Goal: Task Accomplishment & Management: Complete application form

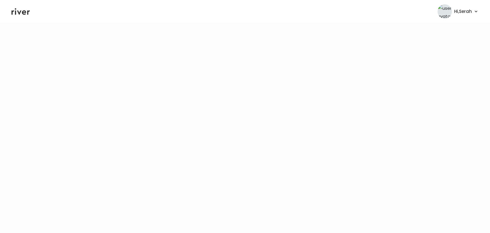
click at [16, 12] on icon at bounding box center [20, 11] width 18 height 7
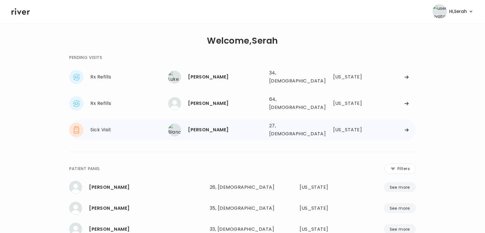
click at [202, 126] on div "[PERSON_NAME]" at bounding box center [226, 130] width 76 height 8
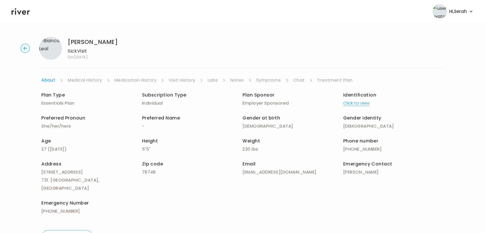
click at [262, 81] on link "Symptoms" at bounding box center [268, 80] width 25 height 8
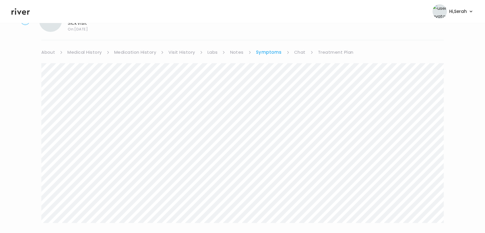
scroll to position [27, 0]
click at [298, 51] on link "Chat" at bounding box center [299, 53] width 11 height 8
click at [20, 7] on icon at bounding box center [20, 11] width 18 height 9
click at [24, 10] on icon at bounding box center [20, 11] width 18 height 9
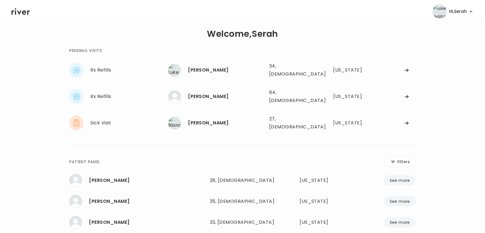
scroll to position [6, 0]
click at [200, 93] on div "Jon Cornwell" at bounding box center [226, 97] width 76 height 8
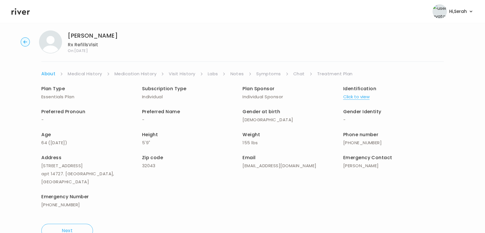
click at [268, 74] on link "Symptoms" at bounding box center [268, 74] width 25 height 8
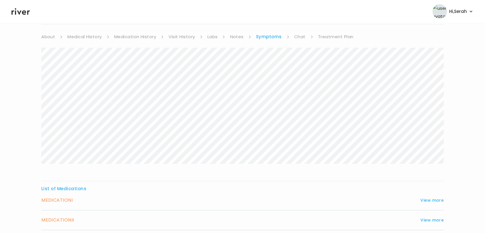
scroll to position [90, 0]
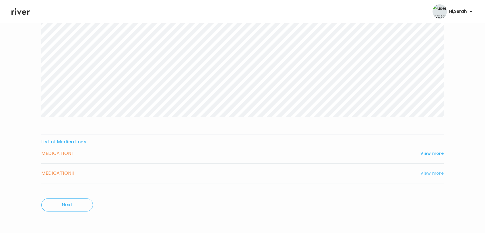
click at [436, 173] on button "View more" at bounding box center [432, 173] width 23 height 7
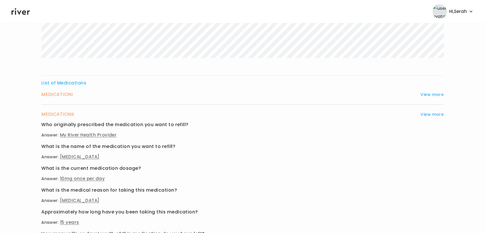
scroll to position [148, 0]
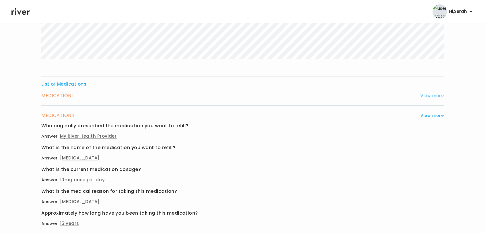
click at [423, 92] on button "View more" at bounding box center [432, 95] width 23 height 7
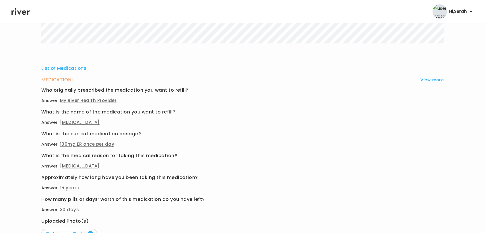
scroll to position [39, 0]
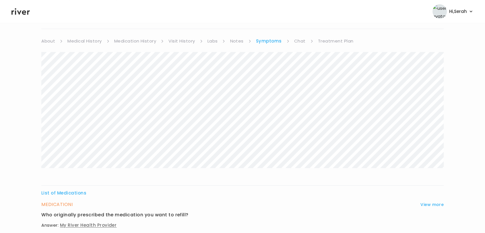
click at [303, 40] on link "Chat" at bounding box center [299, 41] width 11 height 8
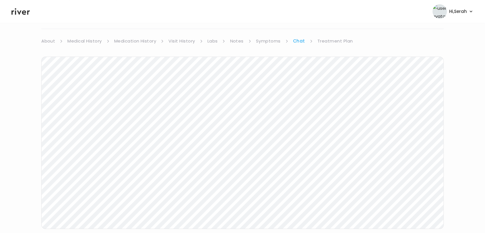
click at [303, 40] on link "Chat" at bounding box center [299, 41] width 12 height 8
click at [275, 78] on div "About Medical History Medication History Visit History Labs Notes Symptoms Chat…" at bounding box center [242, 146] width 403 height 229
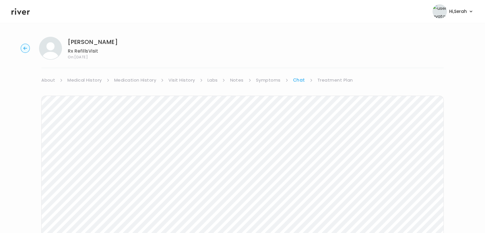
click at [264, 79] on link "Symptoms" at bounding box center [268, 80] width 25 height 8
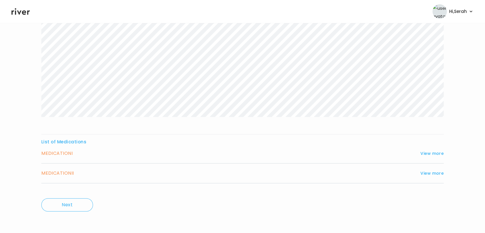
click at [430, 148] on div "List of Medications MEDICATION I View more Who originally prescribed the medica…" at bounding box center [242, 160] width 403 height 45
click at [430, 150] on button "View more" at bounding box center [432, 153] width 23 height 7
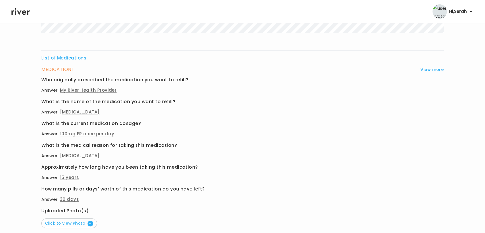
scroll to position [228, 0]
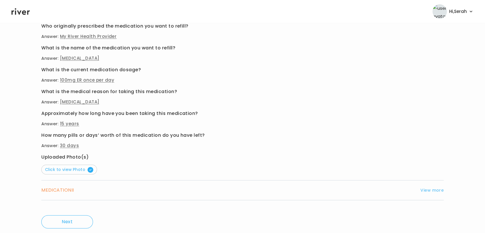
click at [433, 191] on button "View more" at bounding box center [432, 190] width 23 height 7
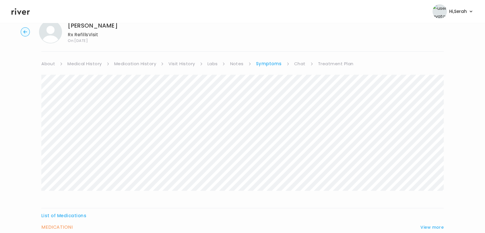
scroll to position [0, 0]
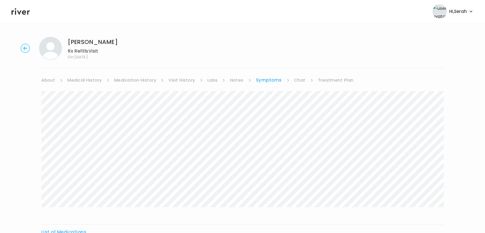
click at [341, 78] on link "Treatment Plan" at bounding box center [336, 80] width 36 height 8
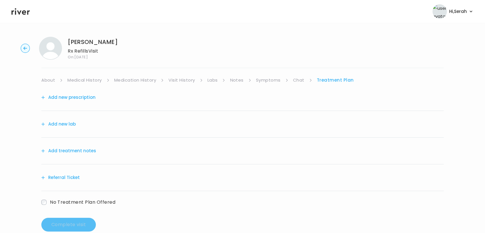
click at [88, 95] on button "Add new prescription" at bounding box center [68, 97] width 54 height 8
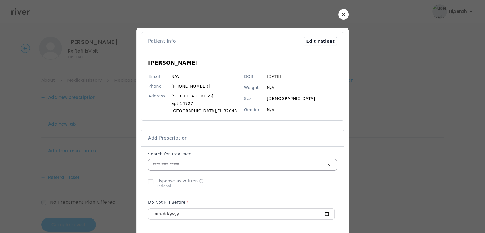
click at [224, 165] on input "text" at bounding box center [237, 164] width 179 height 11
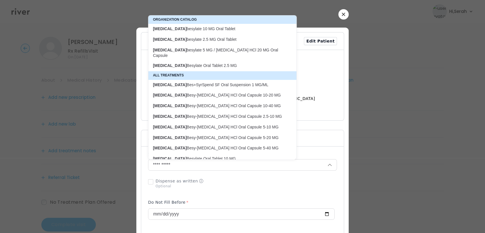
click at [198, 30] on p "amLODIPine besylate 10 MG Oral Tablet" at bounding box center [219, 28] width 132 height 5
type input "**********"
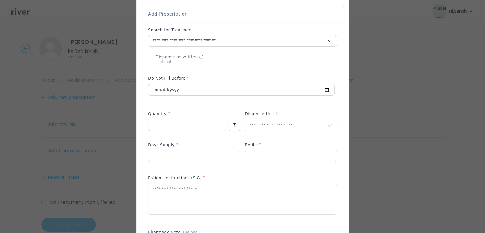
scroll to position [128, 0]
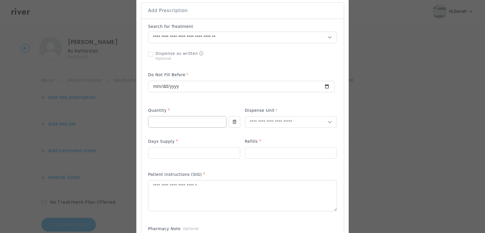
click at [188, 123] on input "number" at bounding box center [187, 121] width 78 height 11
type input "**"
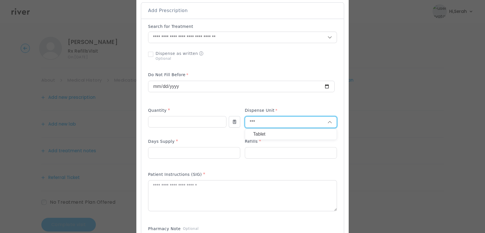
type input "***"
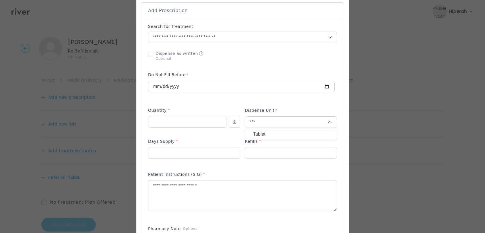
click at [260, 136] on p "Tablet" at bounding box center [291, 134] width 76 height 8
click at [204, 154] on input "number" at bounding box center [194, 152] width 92 height 11
type input "**"
type input "*"
click at [201, 159] on p at bounding box center [194, 162] width 92 height 6
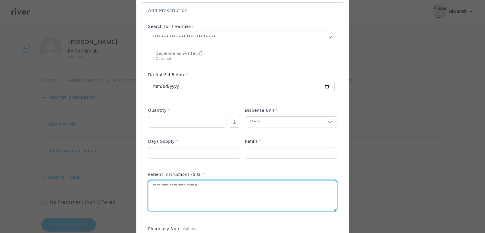
click at [195, 188] on textarea at bounding box center [242, 195] width 188 height 30
type textarea "**********"
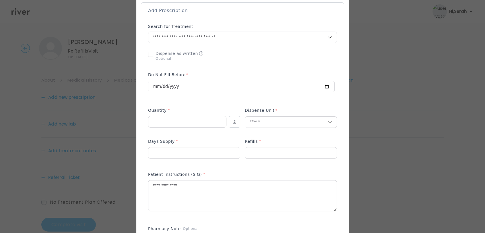
click at [210, 169] on div "Patient Instructions (SIG) *" at bounding box center [242, 194] width 189 height 51
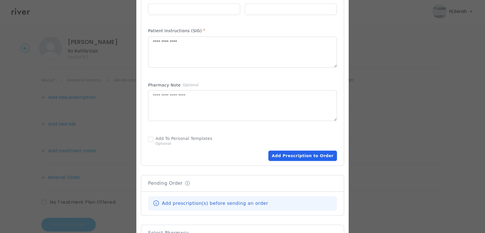
scroll to position [275, 0]
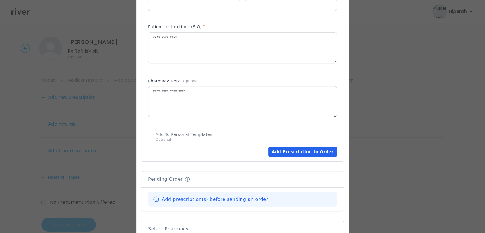
click at [290, 150] on button "Add Prescription to Order" at bounding box center [302, 151] width 69 height 10
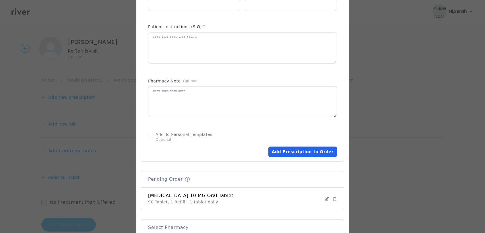
scroll to position [393, 0]
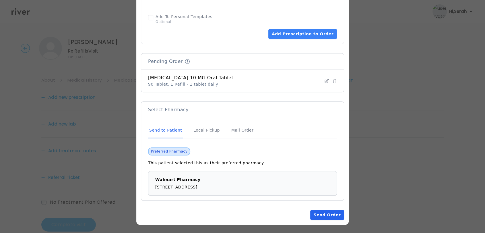
click at [319, 209] on button "Send Order" at bounding box center [327, 215] width 34 height 10
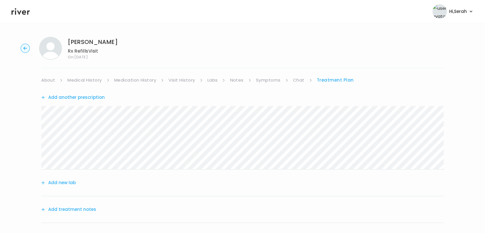
click at [270, 78] on link "Symptoms" at bounding box center [268, 80] width 25 height 8
click at [326, 80] on link "Treatment Plan" at bounding box center [336, 80] width 36 height 8
click at [61, 189] on div "Add new lab" at bounding box center [242, 182] width 403 height 27
click at [62, 187] on div "Add new lab" at bounding box center [242, 182] width 403 height 27
click at [63, 184] on button "Add new lab" at bounding box center [58, 183] width 34 height 8
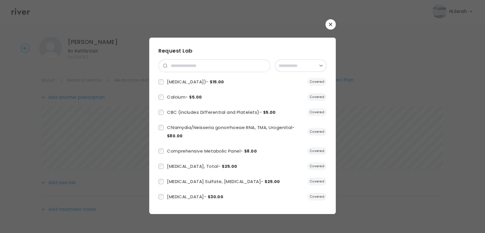
click at [331, 29] on button "button" at bounding box center [331, 24] width 10 height 10
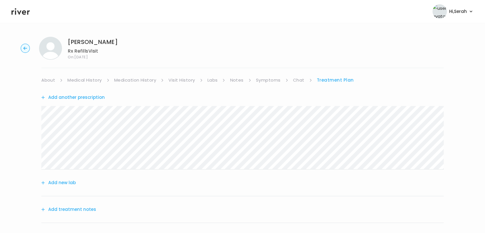
click at [91, 95] on button "Add another prescription" at bounding box center [72, 97] width 63 height 8
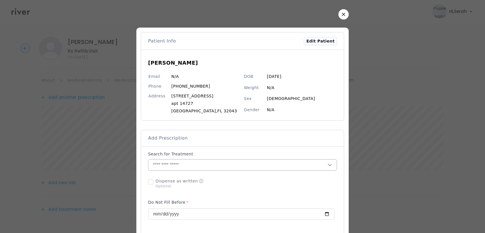
click at [168, 167] on input "text" at bounding box center [237, 164] width 179 height 11
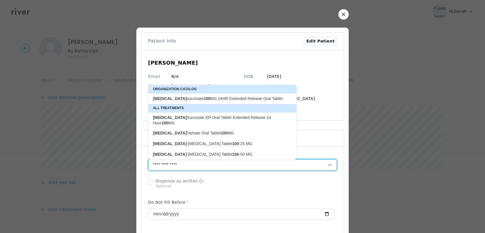
click at [185, 99] on p "metoprolol succinate 100 MG 24HR Extended Release Oral Tablet" at bounding box center [219, 98] width 132 height 5
type input "**********"
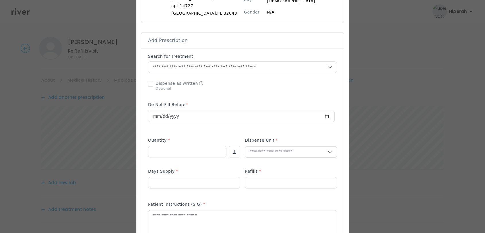
scroll to position [105, 0]
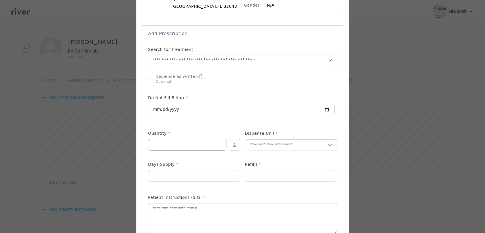
click at [169, 143] on input "number" at bounding box center [187, 144] width 78 height 11
type input "**"
type input "***"
click at [254, 152] on div "Tablet" at bounding box center [291, 157] width 92 height 11
click at [199, 179] on input "number" at bounding box center [194, 175] width 92 height 11
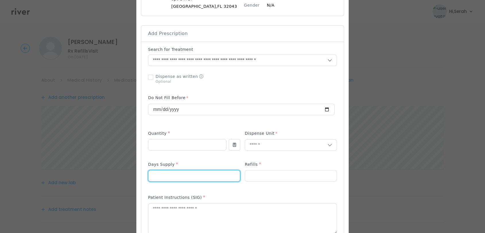
type input "**"
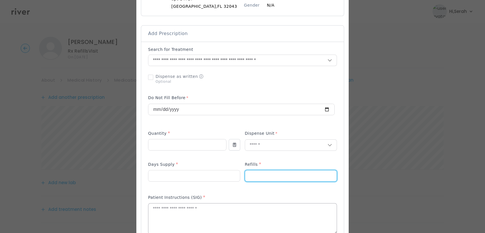
type input "*"
click at [188, 209] on textarea at bounding box center [242, 218] width 188 height 30
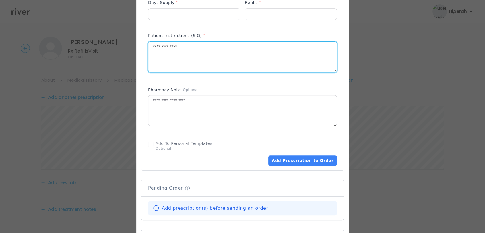
scroll to position [275, 0]
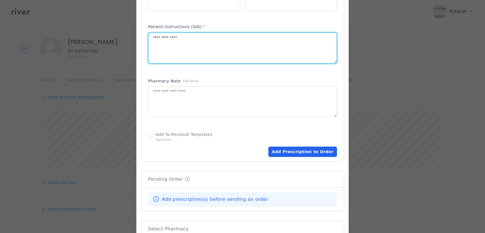
type textarea "**********"
click at [293, 152] on button "Add Prescription to Order" at bounding box center [302, 151] width 69 height 10
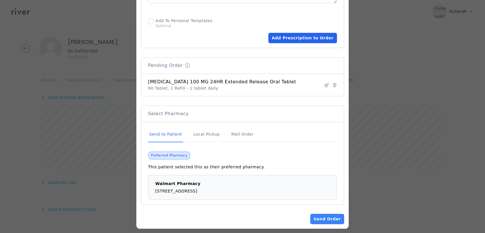
scroll to position [393, 0]
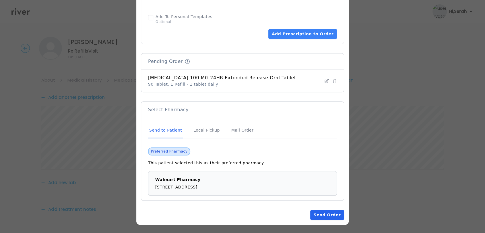
click at [322, 209] on button "Send Order" at bounding box center [327, 215] width 34 height 10
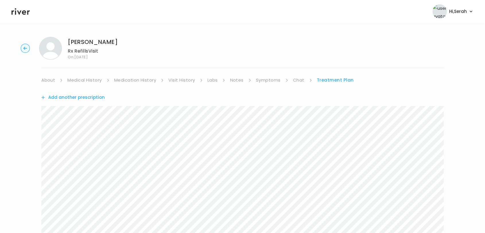
scroll to position [136, 0]
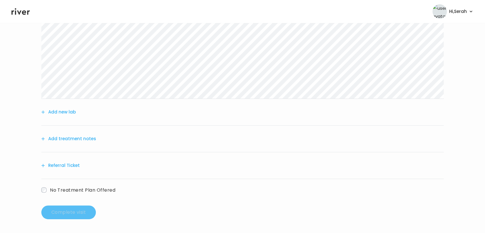
click at [89, 138] on button "Add treatment notes" at bounding box center [68, 139] width 55 height 8
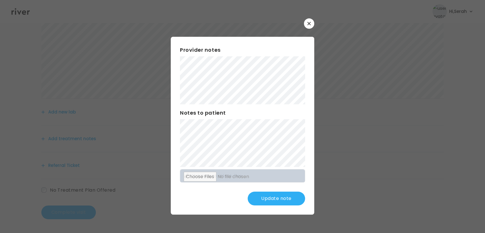
click at [260, 197] on button "Update note" at bounding box center [276, 199] width 57 height 14
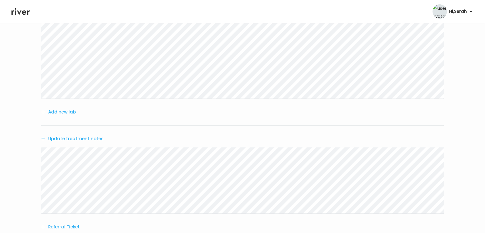
scroll to position [198, 0]
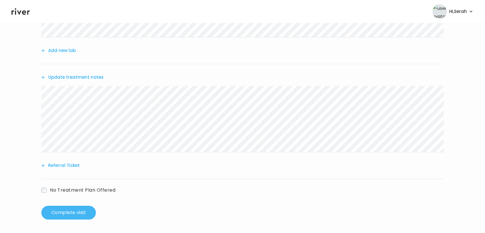
click at [71, 209] on button "Complete visit" at bounding box center [68, 213] width 55 height 14
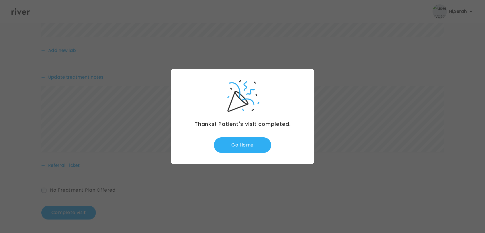
click at [242, 153] on div "Thanks! Patient's visit completed. Go Home" at bounding box center [243, 117] width 144 height 96
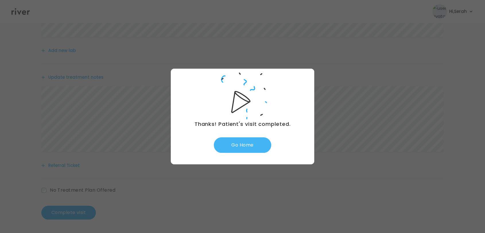
click at [253, 145] on button "Go Home" at bounding box center [242, 145] width 57 height 16
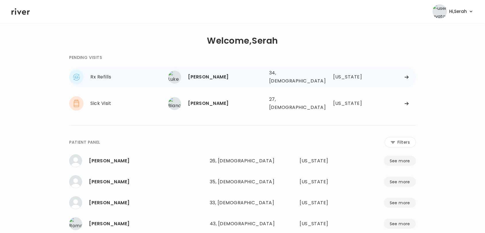
click at [202, 83] on div "Luke Byington 34, Male See more 34, Male Colorado" at bounding box center [292, 77] width 248 height 18
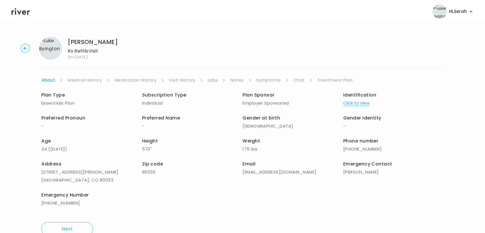
click at [269, 80] on link "Symptoms" at bounding box center [268, 80] width 25 height 8
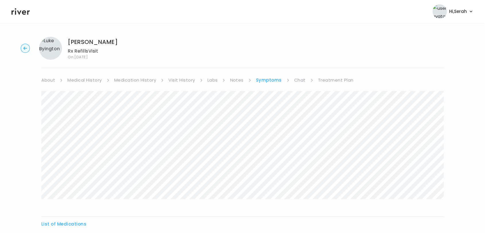
click at [269, 80] on link "Symptoms" at bounding box center [269, 80] width 26 height 8
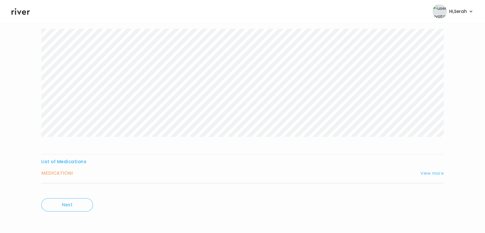
click at [431, 171] on button "View more" at bounding box center [432, 173] width 23 height 7
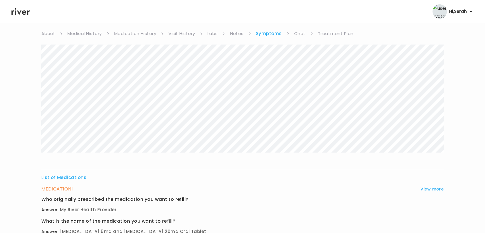
scroll to position [39, 0]
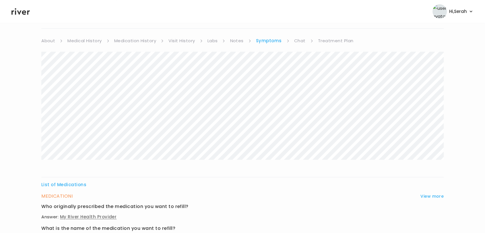
click at [301, 39] on link "Chat" at bounding box center [299, 41] width 11 height 8
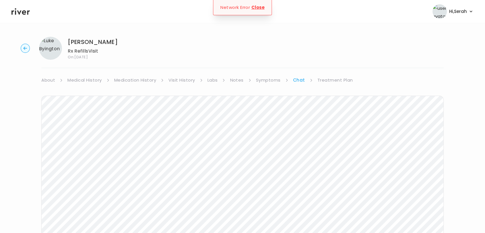
click at [333, 79] on link "Treatment Plan" at bounding box center [336, 80] width 36 height 8
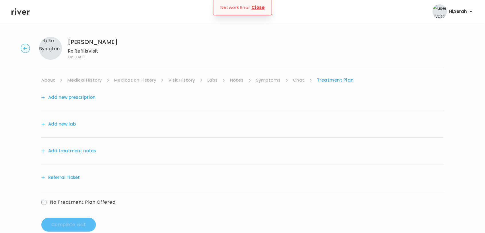
click at [268, 81] on link "Symptoms" at bounding box center [268, 80] width 25 height 8
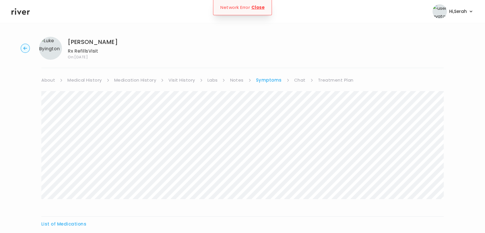
click at [323, 76] on link "Treatment Plan" at bounding box center [336, 80] width 36 height 8
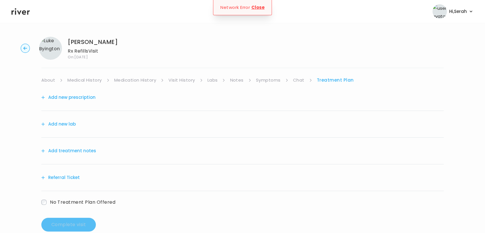
click at [296, 80] on link "Chat" at bounding box center [298, 80] width 11 height 8
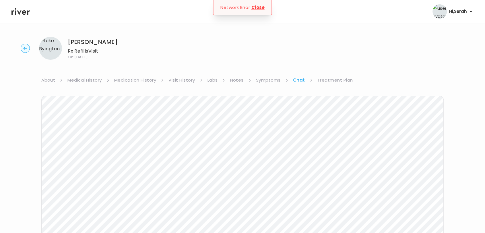
click at [326, 79] on link "Treatment Plan" at bounding box center [336, 80] width 36 height 8
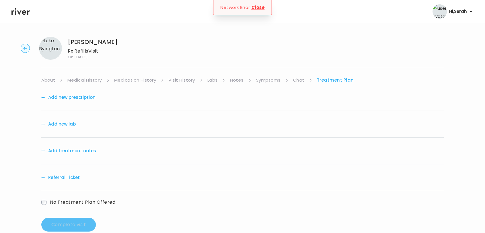
click at [83, 95] on button "Add new prescription" at bounding box center [68, 97] width 54 height 8
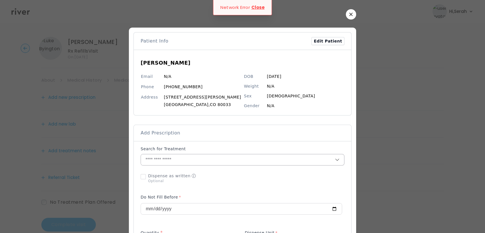
click at [192, 156] on input "text" at bounding box center [238, 159] width 194 height 11
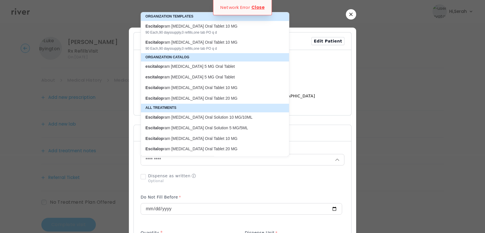
click at [210, 67] on p "escitalop ram oxalate 5 MG Oral Tablet" at bounding box center [212, 66] width 132 height 5
type input "**********"
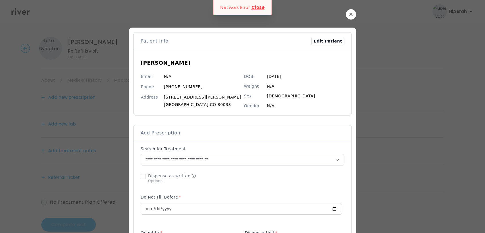
scroll to position [96, 0]
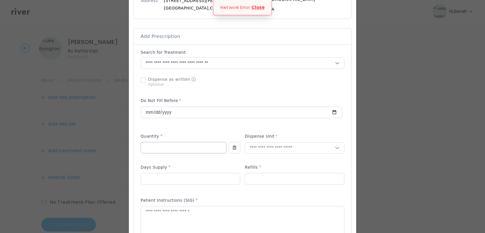
click at [183, 150] on input "number" at bounding box center [183, 147] width 85 height 11
type input "**"
click at [253, 163] on p "Tablet" at bounding box center [284, 160] width 76 height 8
click at [200, 179] on input "number" at bounding box center [190, 178] width 99 height 11
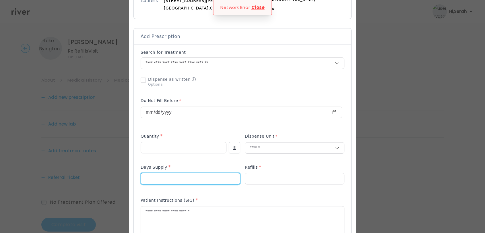
type input "**"
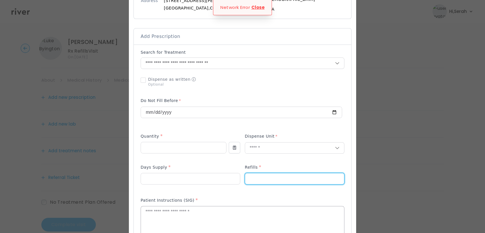
type input "*"
click at [190, 206] on textarea at bounding box center [242, 221] width 203 height 30
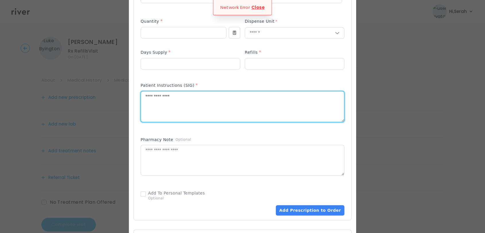
scroll to position [211, 0]
type textarea "**********"
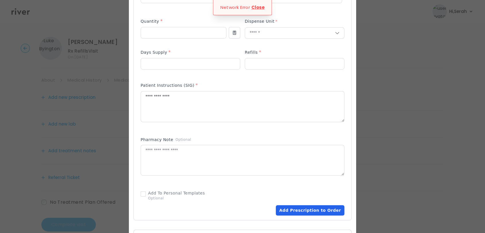
click at [291, 206] on button "Add Prescription to Order" at bounding box center [310, 210] width 69 height 10
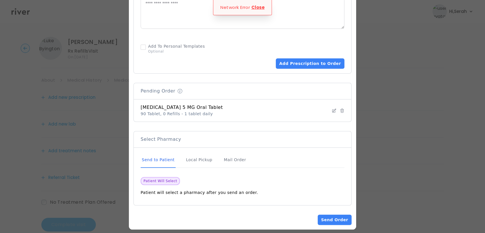
scroll to position [358, 0]
click at [226, 157] on div "Mail Order" at bounding box center [235, 160] width 24 height 16
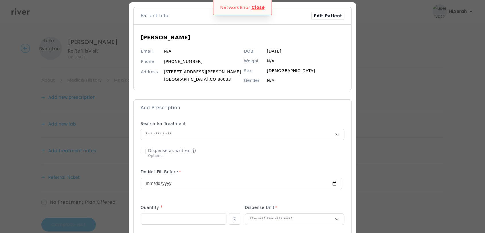
scroll to position [20, 0]
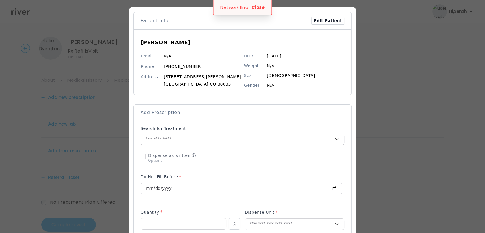
click at [200, 138] on input "text" at bounding box center [238, 139] width 194 height 11
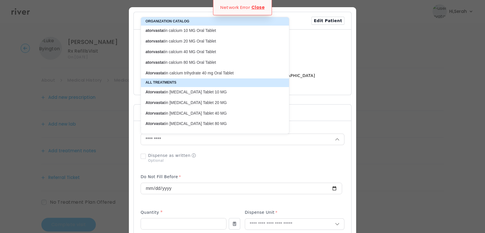
click at [202, 42] on p "atorvasta tin calcium 20 MG Oral Tablet" at bounding box center [212, 40] width 132 height 5
type input "**********"
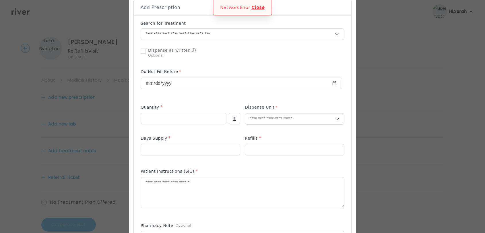
scroll to position [133, 0]
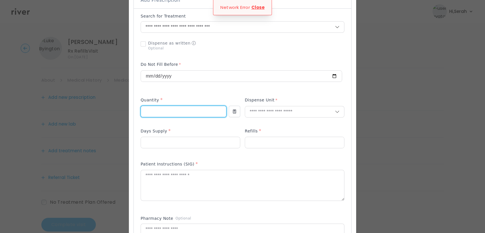
click at [179, 113] on input "number" at bounding box center [183, 111] width 85 height 11
type input "**"
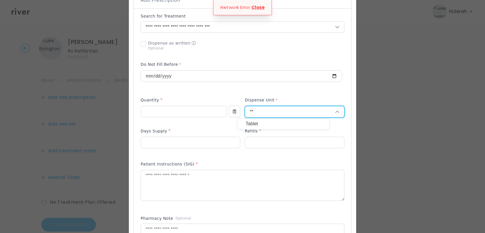
type input "**"
click at [260, 123] on p "Tablet" at bounding box center [284, 124] width 76 height 8
click at [200, 142] on input "number" at bounding box center [190, 142] width 99 height 11
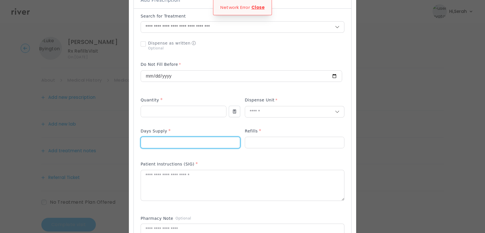
type input "**"
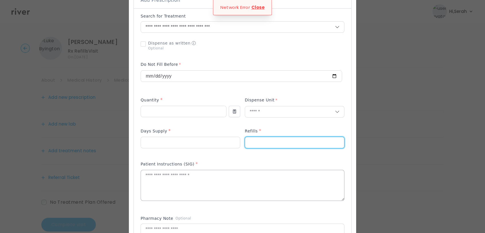
type input "*"
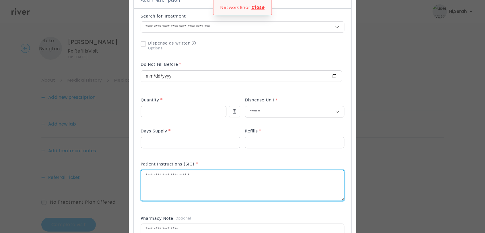
click at [194, 187] on textarea at bounding box center [242, 185] width 203 height 30
type textarea "**********"
click at [202, 217] on div "Pharmacy Note Optional" at bounding box center [243, 219] width 204 height 8
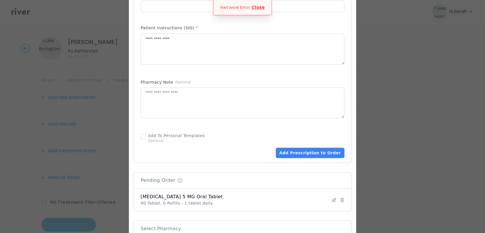
scroll to position [274, 0]
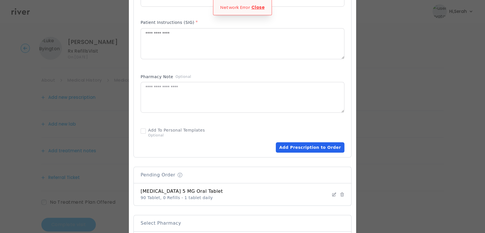
click at [297, 146] on button "Add Prescription to Order" at bounding box center [310, 147] width 69 height 10
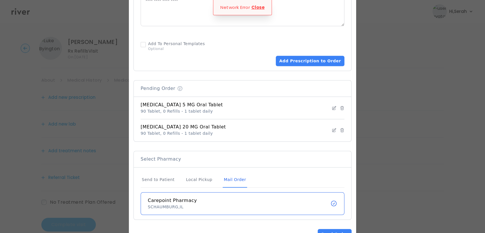
scroll to position [380, 0]
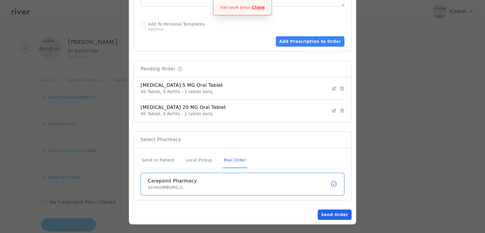
click at [323, 214] on button "Send Order" at bounding box center [335, 214] width 34 height 10
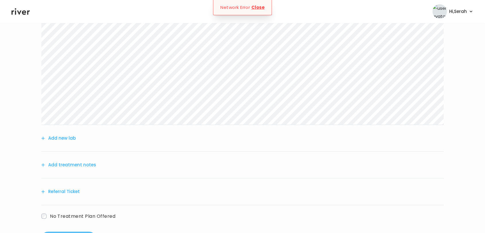
scroll to position [128, 0]
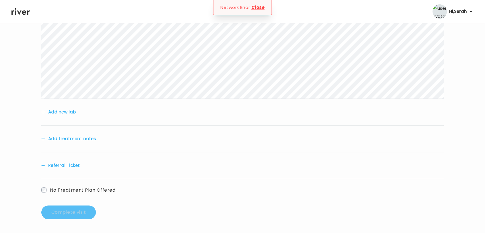
click at [79, 139] on button "Add treatment notes" at bounding box center [68, 139] width 55 height 8
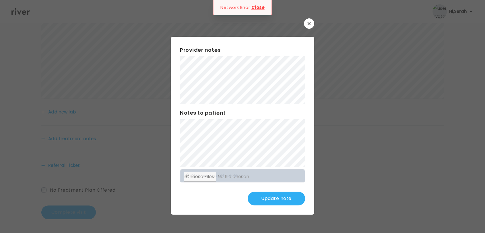
click at [278, 198] on button "Update note" at bounding box center [276, 199] width 57 height 14
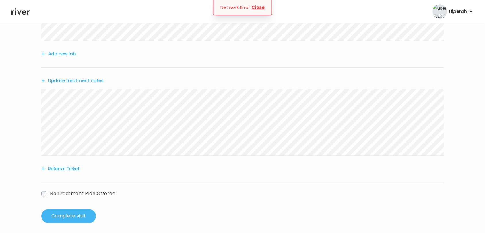
scroll to position [186, 0]
click at [73, 221] on button "Complete visit" at bounding box center [68, 216] width 55 height 14
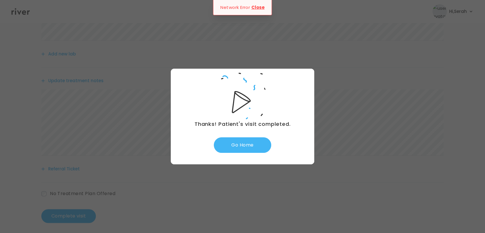
click at [235, 147] on button "Go Home" at bounding box center [242, 145] width 57 height 16
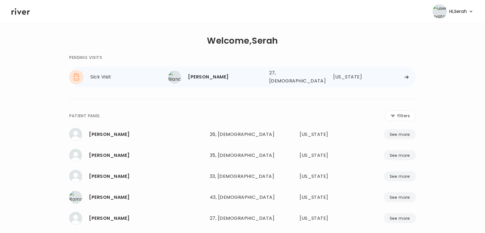
click at [203, 76] on div "[PERSON_NAME]" at bounding box center [226, 77] width 76 height 8
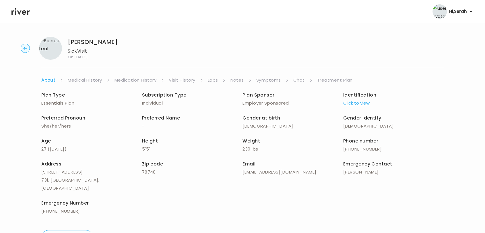
click at [16, 9] on icon at bounding box center [20, 11] width 18 height 9
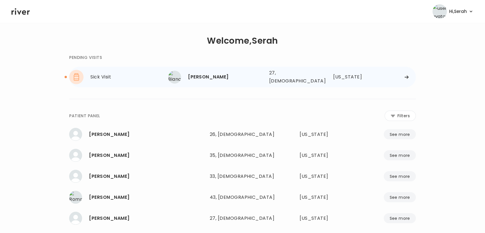
click at [213, 78] on div "[PERSON_NAME]" at bounding box center [226, 77] width 76 height 8
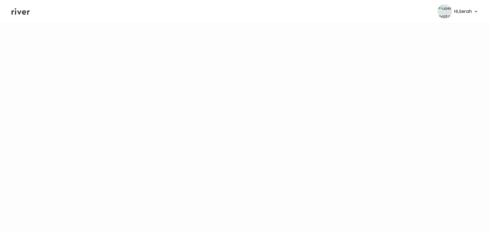
click at [18, 10] on icon at bounding box center [20, 11] width 18 height 7
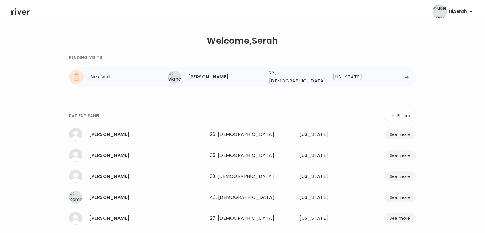
click at [217, 71] on div "Bianca Leal 27, Female See more" at bounding box center [216, 77] width 96 height 13
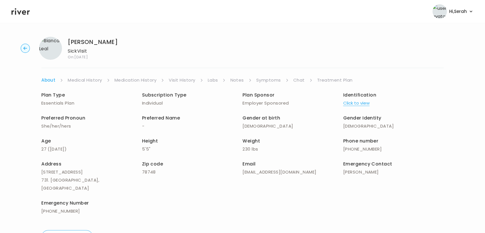
click at [268, 81] on link "Symptoms" at bounding box center [268, 80] width 25 height 8
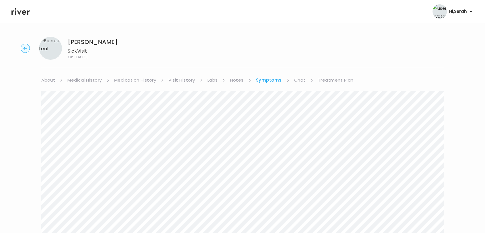
click at [301, 79] on link "Chat" at bounding box center [299, 80] width 11 height 8
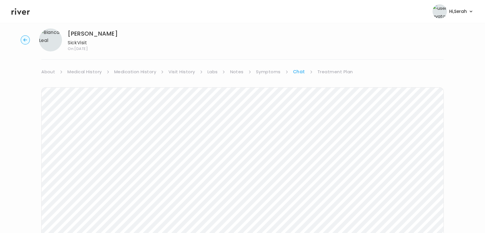
click at [329, 73] on link "Treatment Plan" at bounding box center [336, 72] width 36 height 8
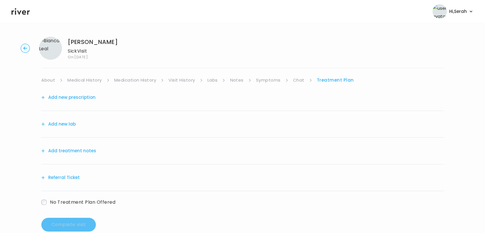
click at [71, 98] on button "Add new prescription" at bounding box center [68, 97] width 54 height 8
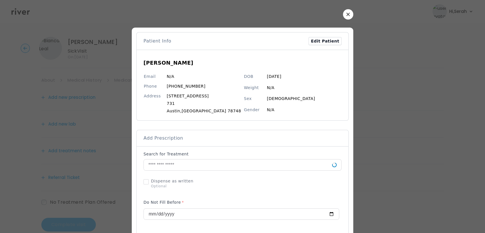
scroll to position [12, 0]
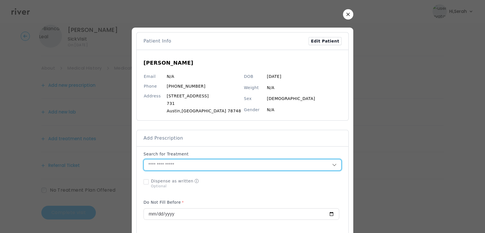
click at [181, 165] on input "text" at bounding box center [238, 164] width 188 height 11
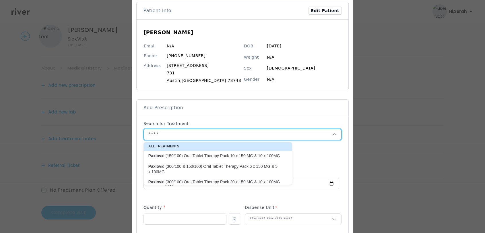
scroll to position [13, 0]
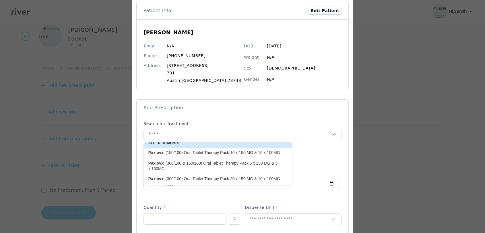
click at [202, 161] on p "Paxlov id (300/100 & 150/100) Oral Tablet Therapy Pack 6 x 150 MG & 5 x 100MG" at bounding box center [214, 166] width 132 height 11
type input "**********"
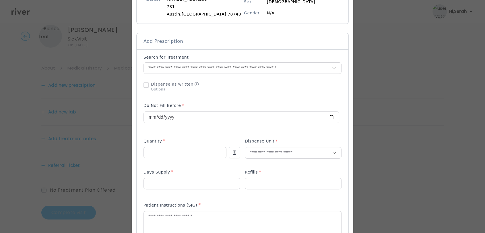
scroll to position [98, 0]
click at [185, 148] on input "number" at bounding box center [185, 151] width 82 height 11
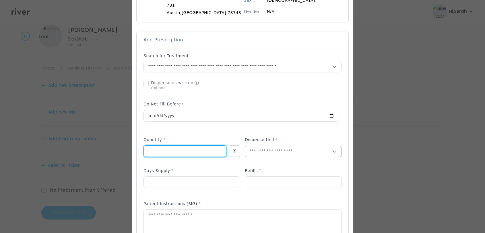
type input "*"
click at [283, 150] on input "text" at bounding box center [288, 151] width 87 height 11
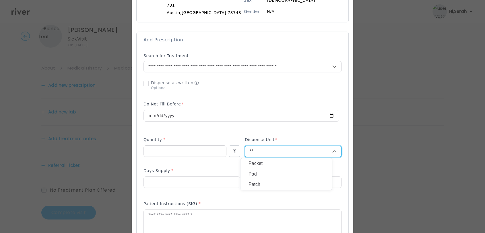
type input "**"
click at [259, 165] on p "Packet" at bounding box center [287, 163] width 76 height 8
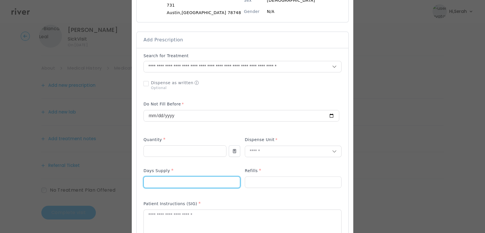
click at [173, 182] on input "number" at bounding box center [192, 182] width 96 height 11
type input "*"
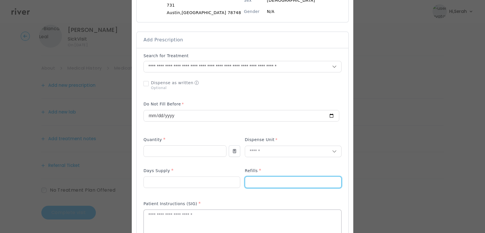
type input "*"
click at [170, 221] on textarea at bounding box center [243, 225] width 198 height 30
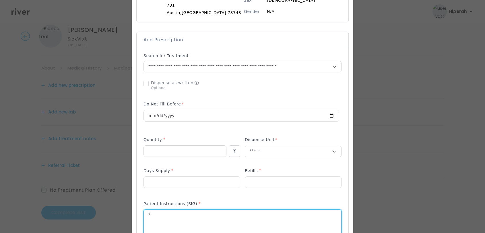
type textarea "*"
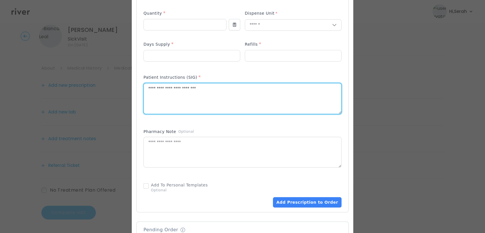
scroll to position [231, 0]
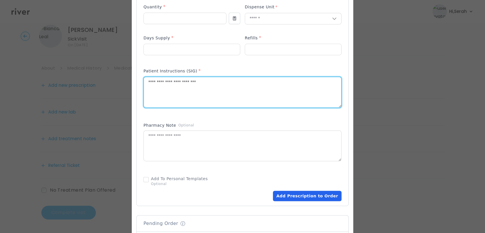
type textarea "**********"
click at [285, 197] on button "Add Prescription to Order" at bounding box center [307, 196] width 69 height 10
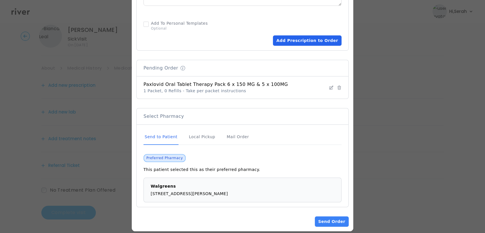
scroll to position [393, 0]
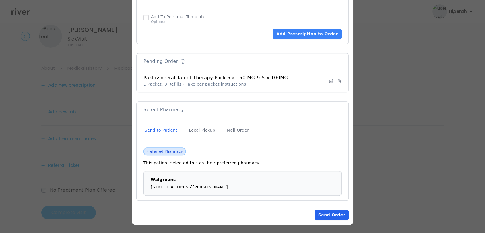
click at [326, 215] on button "Send Order" at bounding box center [332, 215] width 34 height 10
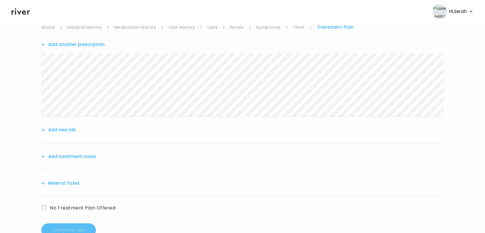
scroll to position [54, 0]
click at [67, 151] on button "Add treatment notes" at bounding box center [68, 155] width 55 height 8
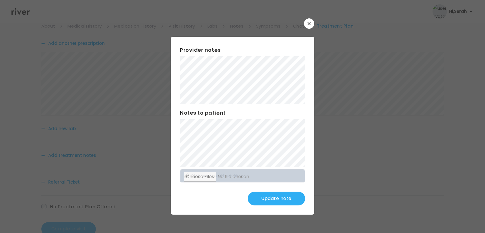
click at [284, 200] on button "Update note" at bounding box center [276, 199] width 57 height 14
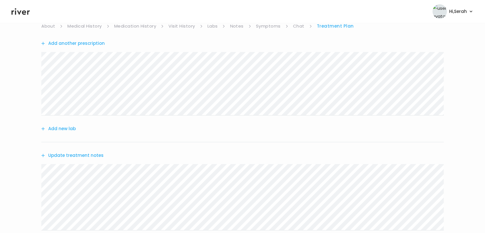
click at [267, 23] on link "Symptoms" at bounding box center [268, 26] width 25 height 8
click at [334, 28] on link "Treatment Plan" at bounding box center [336, 26] width 36 height 8
click at [96, 157] on button "Update treatment notes" at bounding box center [72, 155] width 62 height 8
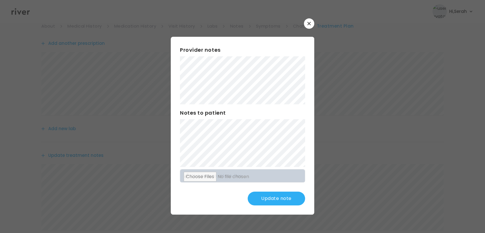
click at [263, 189] on div "Provider notes Notes to patient Click here to attach files Update note" at bounding box center [243, 125] width 144 height 177
click at [264, 192] on button "Update note" at bounding box center [276, 199] width 57 height 14
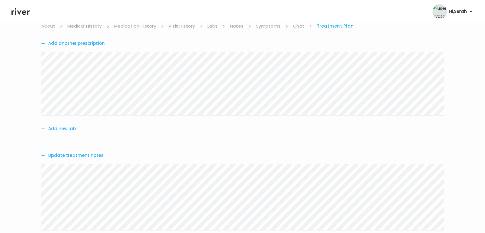
scroll to position [132, 0]
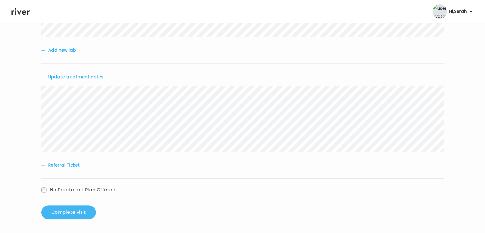
click at [70, 208] on button "Complete visit" at bounding box center [68, 212] width 55 height 14
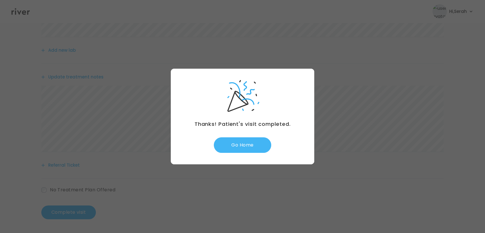
click at [248, 144] on button "Go Home" at bounding box center [242, 145] width 57 height 16
